Goal: Check status: Check status

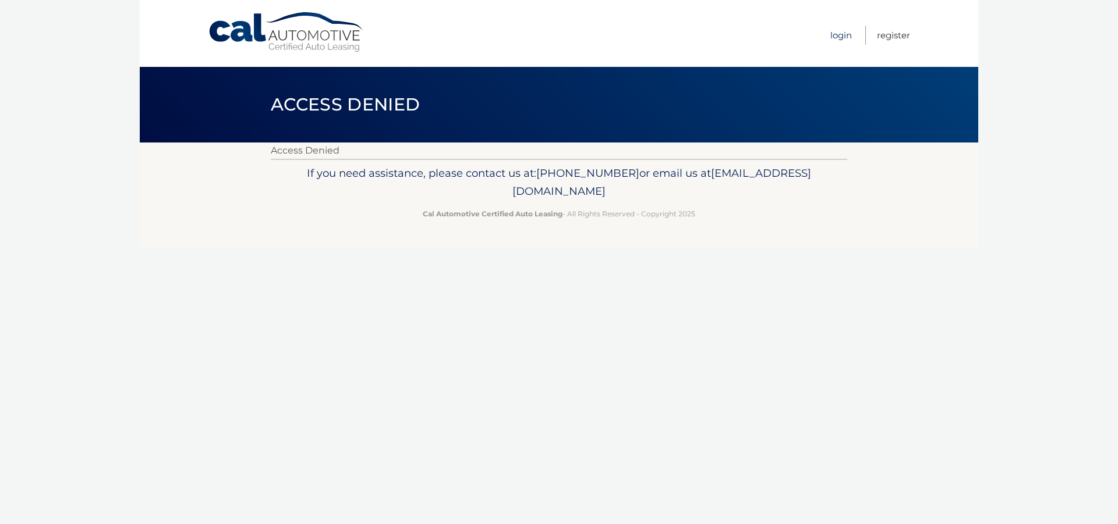
click at [842, 34] on link "Login" at bounding box center [841, 35] width 22 height 19
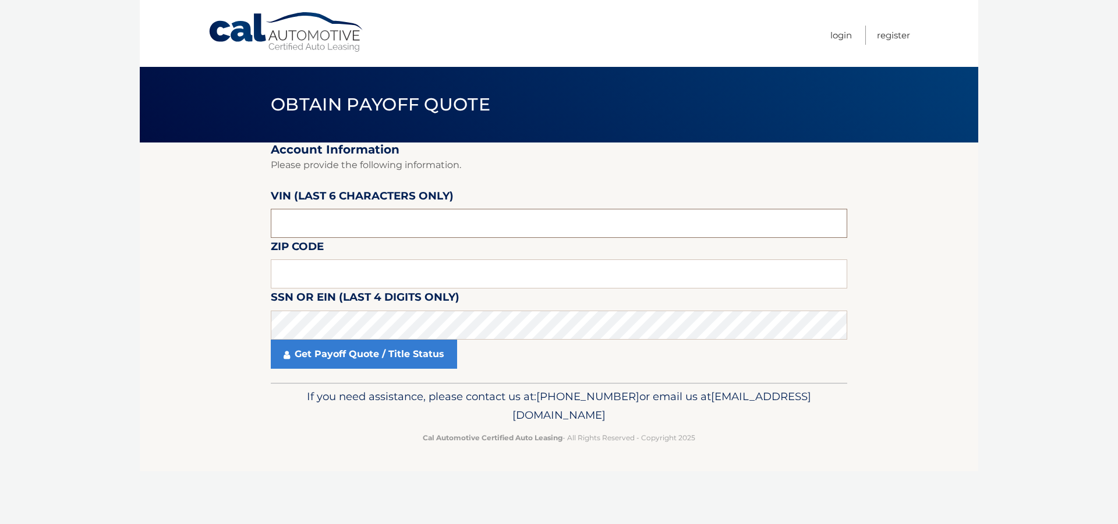
drag, startPoint x: 329, startPoint y: 229, endPoint x: 256, endPoint y: 225, distance: 73.4
click at [256, 225] on section "Account Information Please provide the following information. [PERSON_NAME] (la…" at bounding box center [559, 263] width 838 height 240
type input "3*****"
type input "038769"
click at [276, 274] on input "text" at bounding box center [559, 274] width 576 height 29
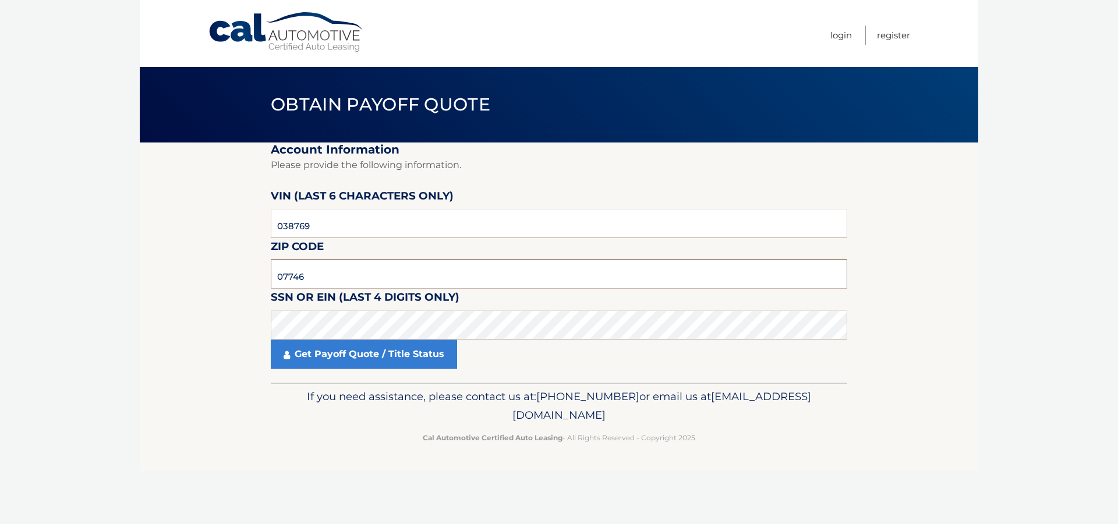
type input "07746"
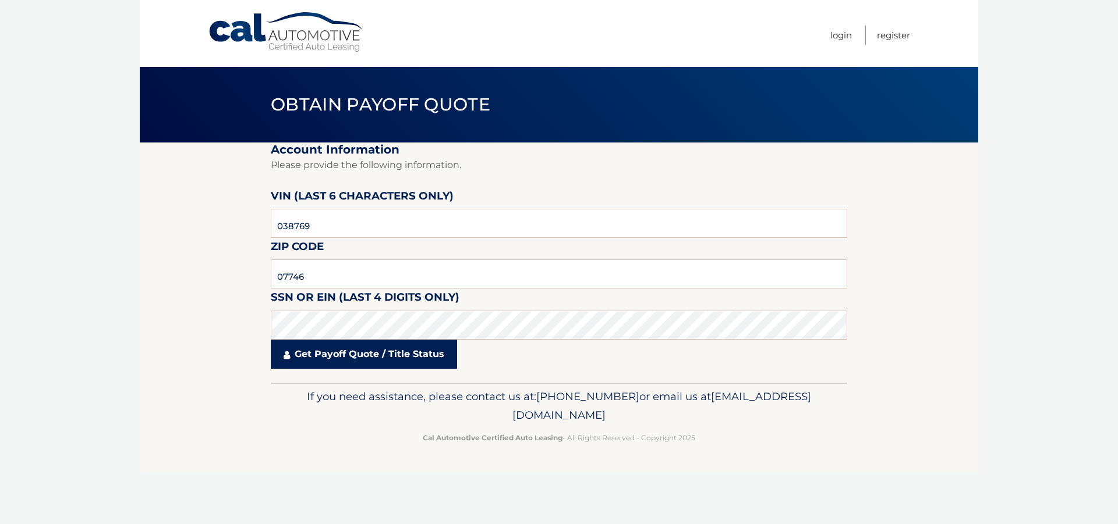
click at [364, 354] on link "Get Payoff Quote / Title Status" at bounding box center [364, 354] width 186 height 29
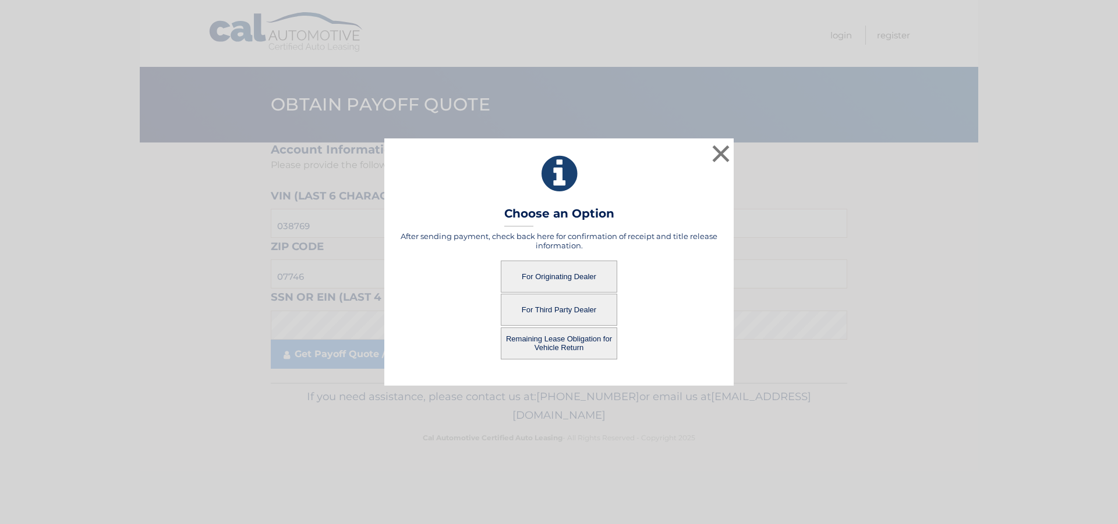
click at [558, 276] on button "For Originating Dealer" at bounding box center [559, 277] width 116 height 32
click at [552, 279] on button "For Originating Dealer" at bounding box center [559, 277] width 116 height 32
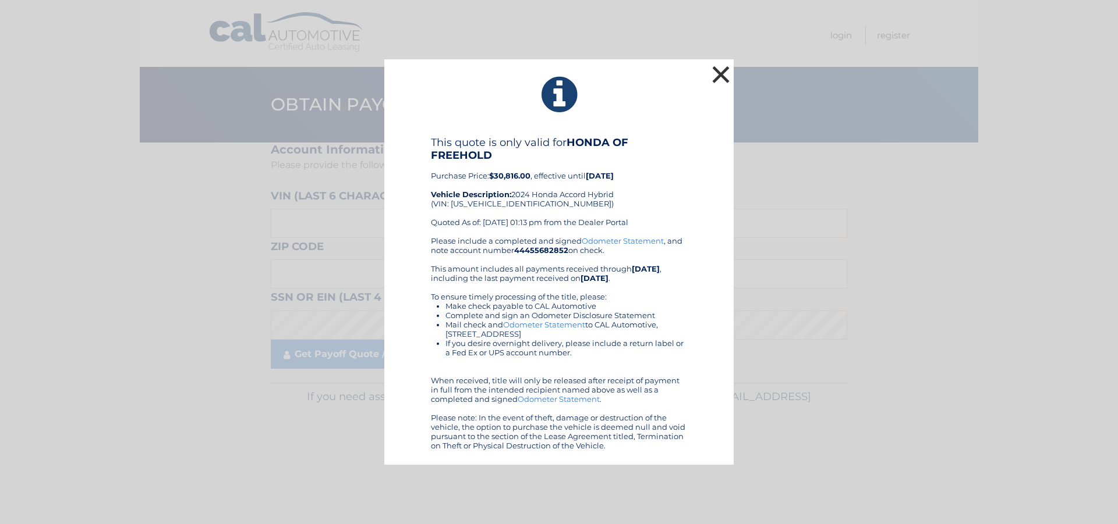
click at [719, 73] on button "×" at bounding box center [720, 74] width 23 height 23
